Goal: Contribute content: Add original content to the website for others to see

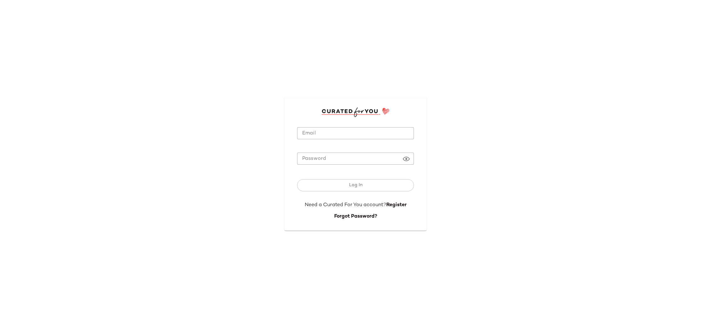
type input "**********"
click at [397, 131] on input "**********" at bounding box center [355, 133] width 117 height 12
click at [312, 187] on button "Log In" at bounding box center [355, 185] width 117 height 12
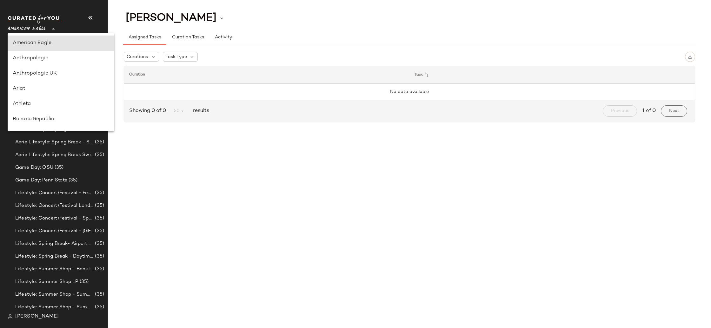
click at [28, 32] on span "American Eagle" at bounding box center [27, 27] width 38 height 11
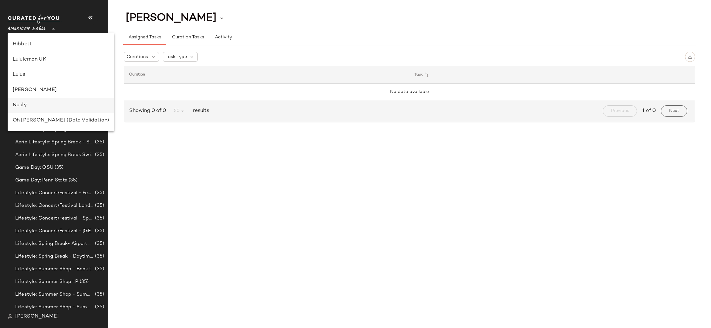
scroll to position [209, 0]
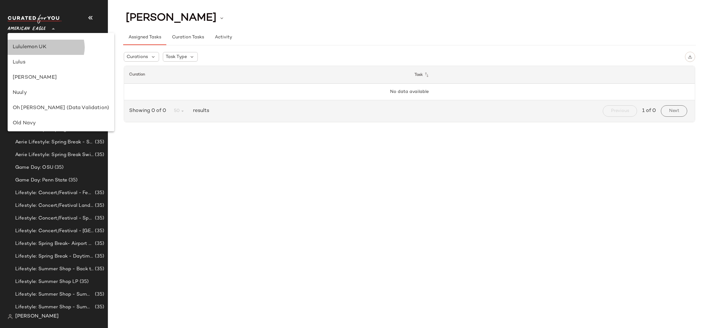
drag, startPoint x: 46, startPoint y: 45, endPoint x: 47, endPoint y: 51, distance: 6.4
click at [46, 45] on div "Lululemon UK" at bounding box center [61, 47] width 96 height 8
type input "**"
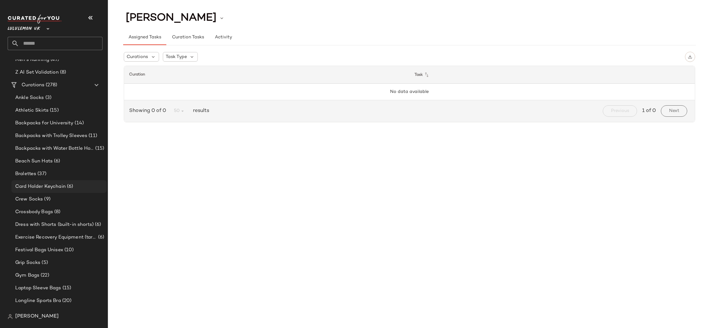
scroll to position [270, 0]
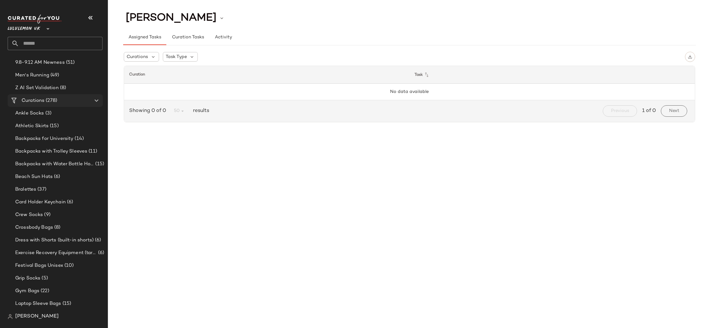
click at [43, 95] on Curations "Curations (278)" at bounding box center [55, 100] width 95 height 13
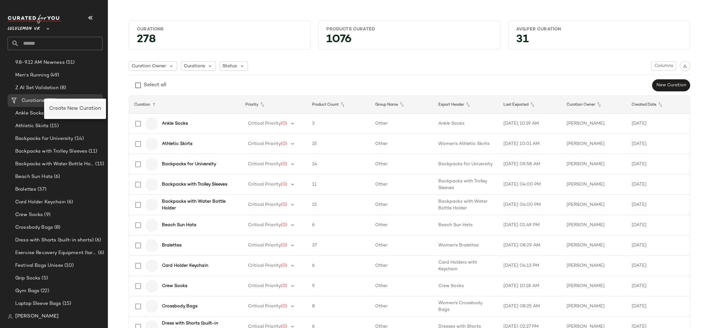
click at [57, 110] on span "Create New Curation" at bounding box center [75, 108] width 52 height 5
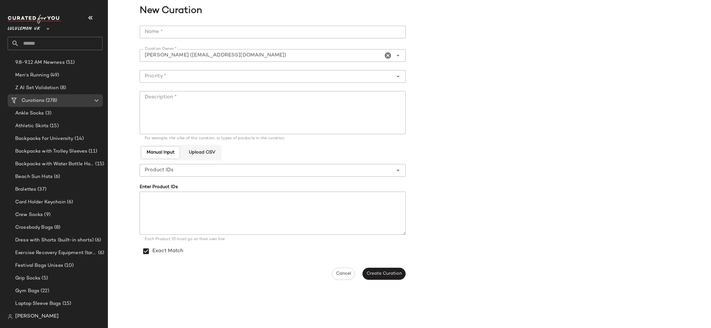
click at [220, 33] on input "Name *" at bounding box center [273, 32] width 266 height 13
type input "*********"
click at [182, 82] on div at bounding box center [266, 76] width 253 height 13
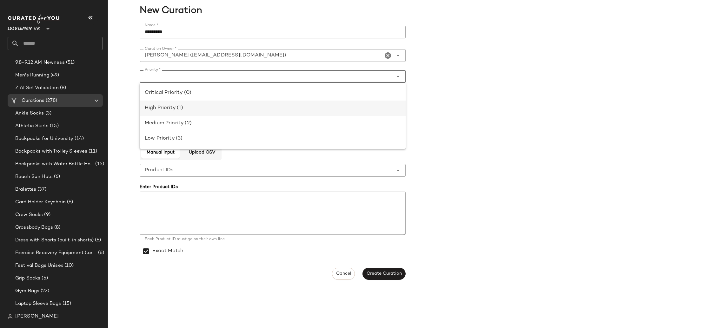
drag, startPoint x: 183, startPoint y: 107, endPoint x: 186, endPoint y: 109, distance: 3.4
click at [184, 108] on div "High Priority (1)" at bounding box center [273, 108] width 256 height 8
type input "**********"
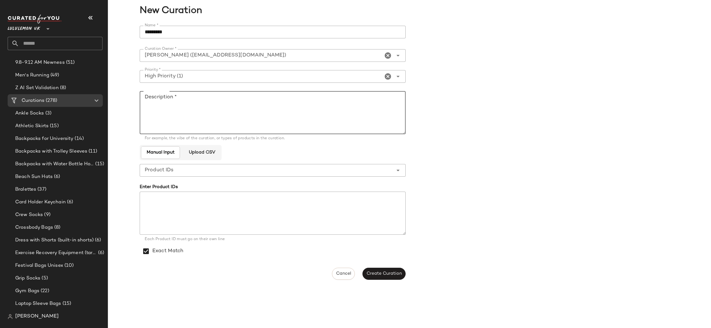
click at [260, 121] on textarea "Description *" at bounding box center [273, 112] width 266 height 43
type textarea "********"
click at [392, 276] on span "Create Curation" at bounding box center [384, 273] width 36 height 5
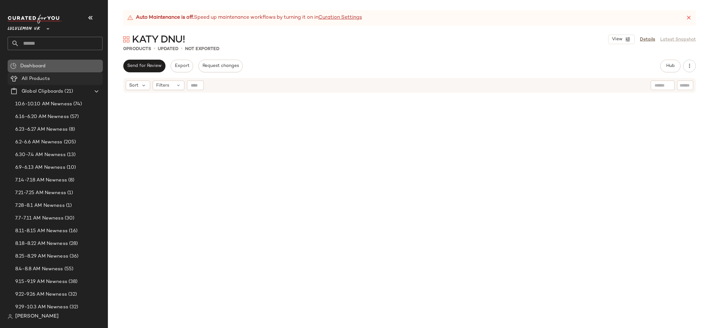
drag, startPoint x: 30, startPoint y: 67, endPoint x: 33, endPoint y: 74, distance: 7.8
click at [30, 67] on span "Dashboard" at bounding box center [32, 66] width 25 height 7
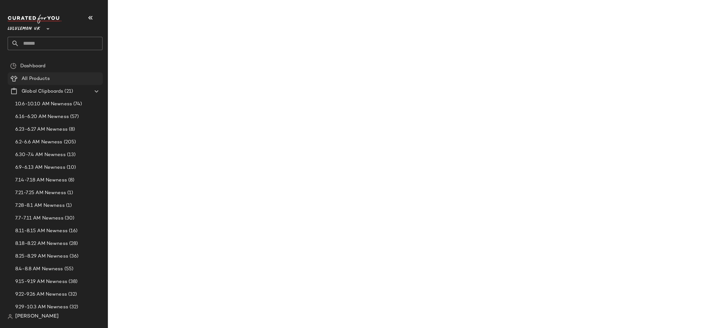
click at [35, 78] on span "All Products" at bounding box center [36, 78] width 28 height 7
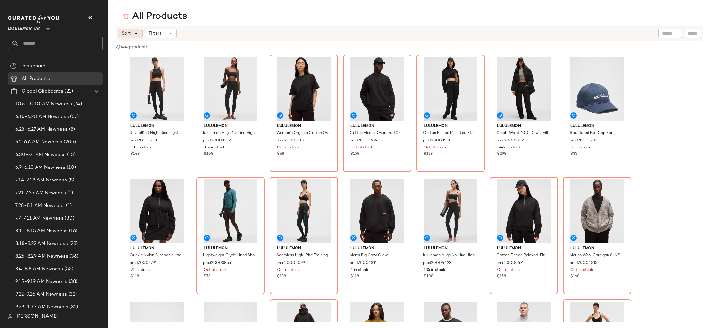
click at [135, 32] on icon at bounding box center [136, 33] width 6 height 6
click at [156, 51] on label "Newest" at bounding box center [156, 50] width 51 height 9
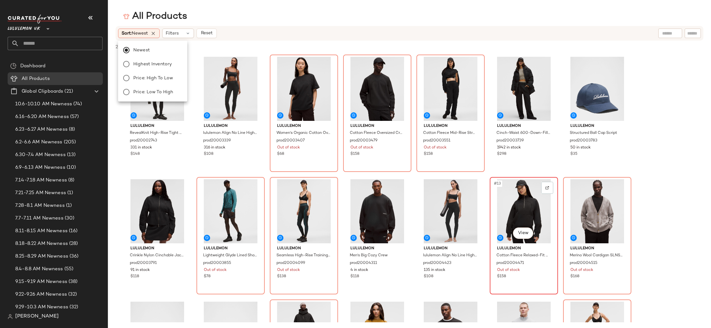
scroll to position [0, 0]
drag, startPoint x: 659, startPoint y: 232, endPoint x: 648, endPoint y: 235, distance: 11.2
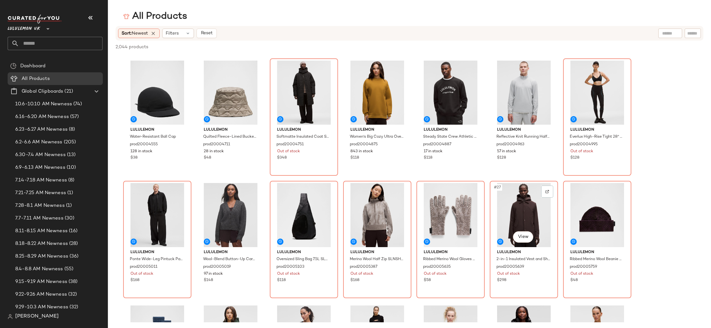
scroll to position [243, 0]
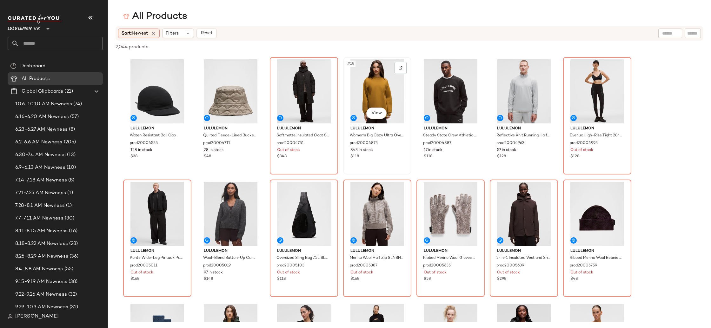
click at [368, 93] on div "#18 View" at bounding box center [377, 91] width 64 height 64
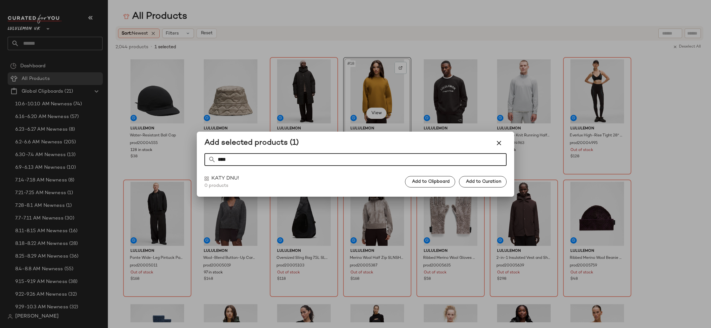
type input "****"
drag, startPoint x: 427, startPoint y: 188, endPoint x: 431, endPoint y: 181, distance: 7.7
click at [428, 188] on div "KATY DNU! 0 products Add to Clipboard Add to Curation" at bounding box center [355, 182] width 302 height 14
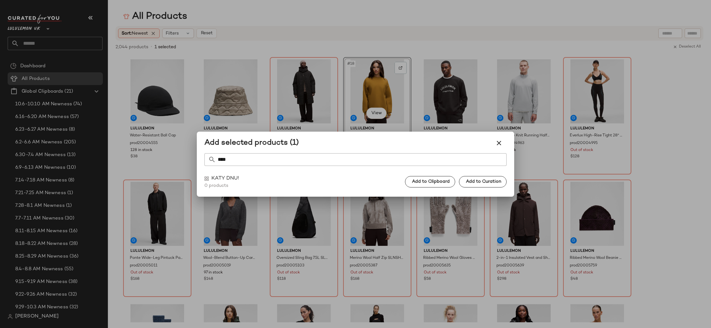
click at [432, 181] on span "Add to Clipboard" at bounding box center [431, 181] width 38 height 5
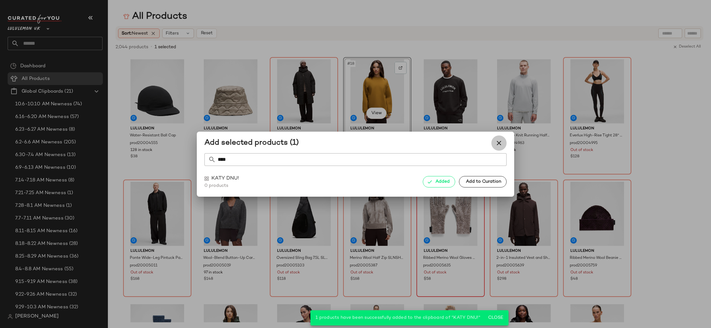
drag, startPoint x: 497, startPoint y: 141, endPoint x: 463, endPoint y: 181, distance: 52.0
click at [497, 142] on icon "button" at bounding box center [499, 143] width 8 height 8
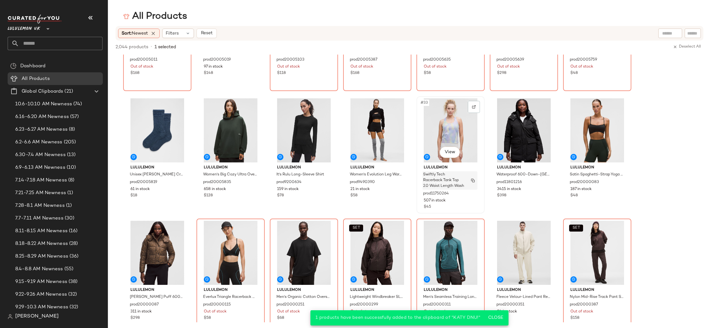
scroll to position [490, 0]
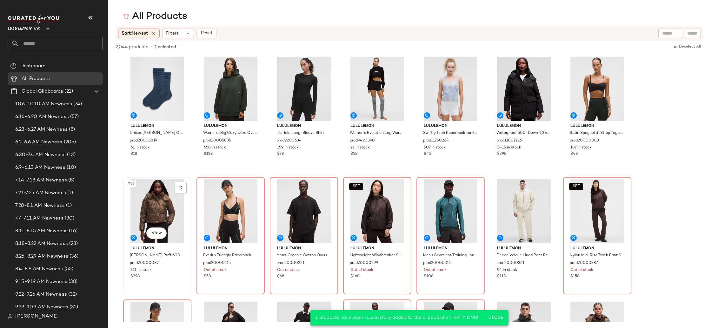
click at [161, 212] on div "#36 View" at bounding box center [157, 211] width 64 height 64
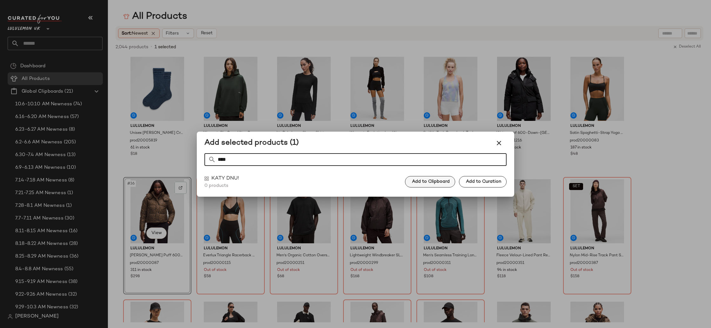
type input "****"
click at [416, 179] on span "Add to Clipboard" at bounding box center [431, 181] width 38 height 5
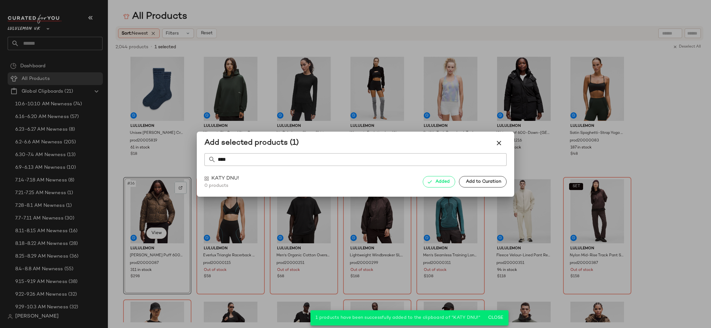
click at [667, 184] on div at bounding box center [355, 164] width 711 height 328
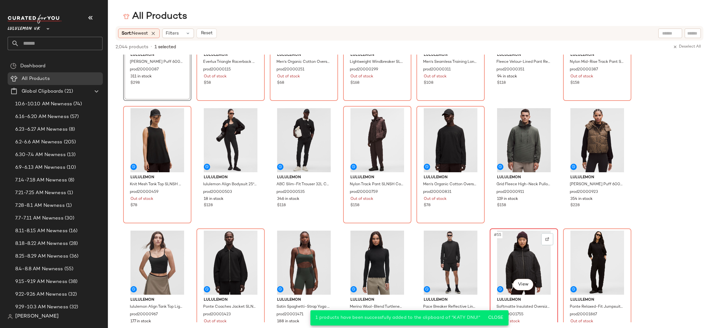
scroll to position [691, 0]
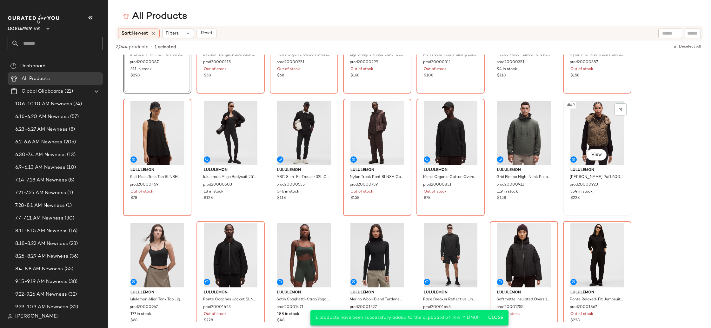
click at [579, 139] on div "#49 View" at bounding box center [597, 133] width 64 height 64
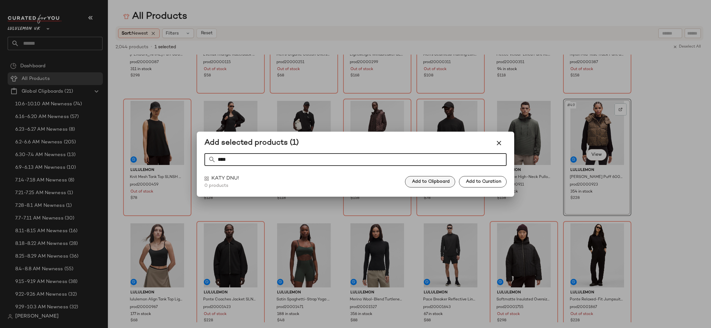
type input "****"
click at [433, 182] on span "Add to Clipboard" at bounding box center [431, 181] width 38 height 5
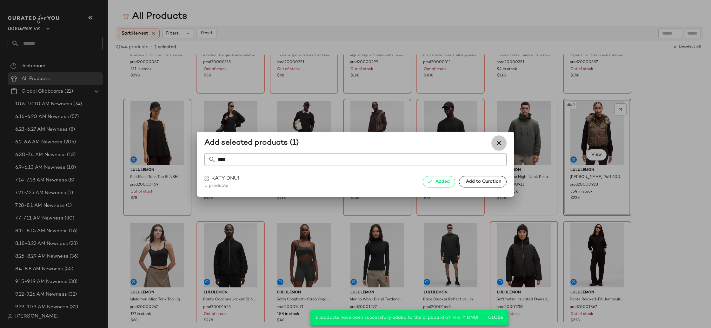
drag, startPoint x: 499, startPoint y: 145, endPoint x: 495, endPoint y: 196, distance: 51.0
click at [499, 147] on icon "button" at bounding box center [499, 143] width 8 height 8
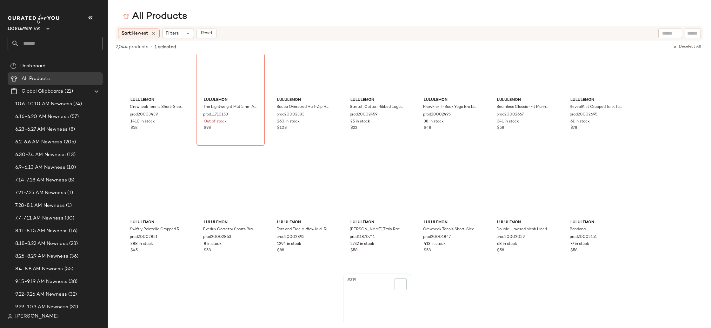
scroll to position [5357, 0]
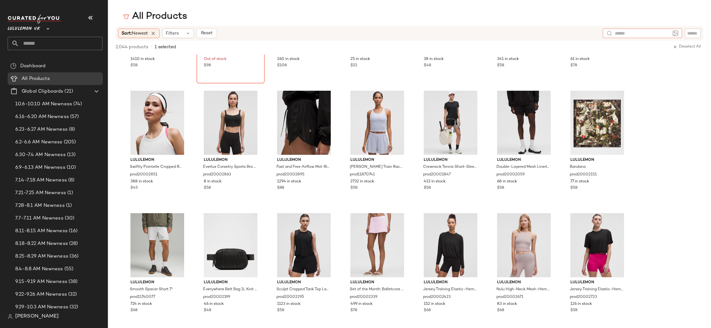
click at [670, 31] on div at bounding box center [642, 34] width 79 height 10
type input "**********"
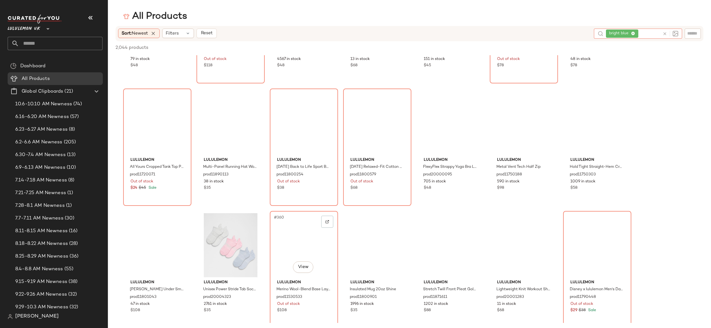
scroll to position [6184, 0]
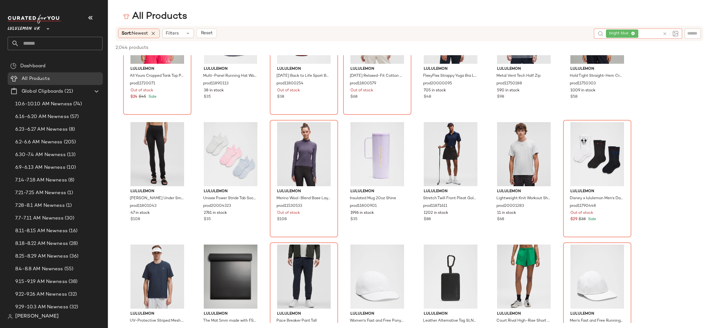
click at [33, 40] on input "text" at bounding box center [60, 43] width 83 height 13
